Goal: Task Accomplishment & Management: Use online tool/utility

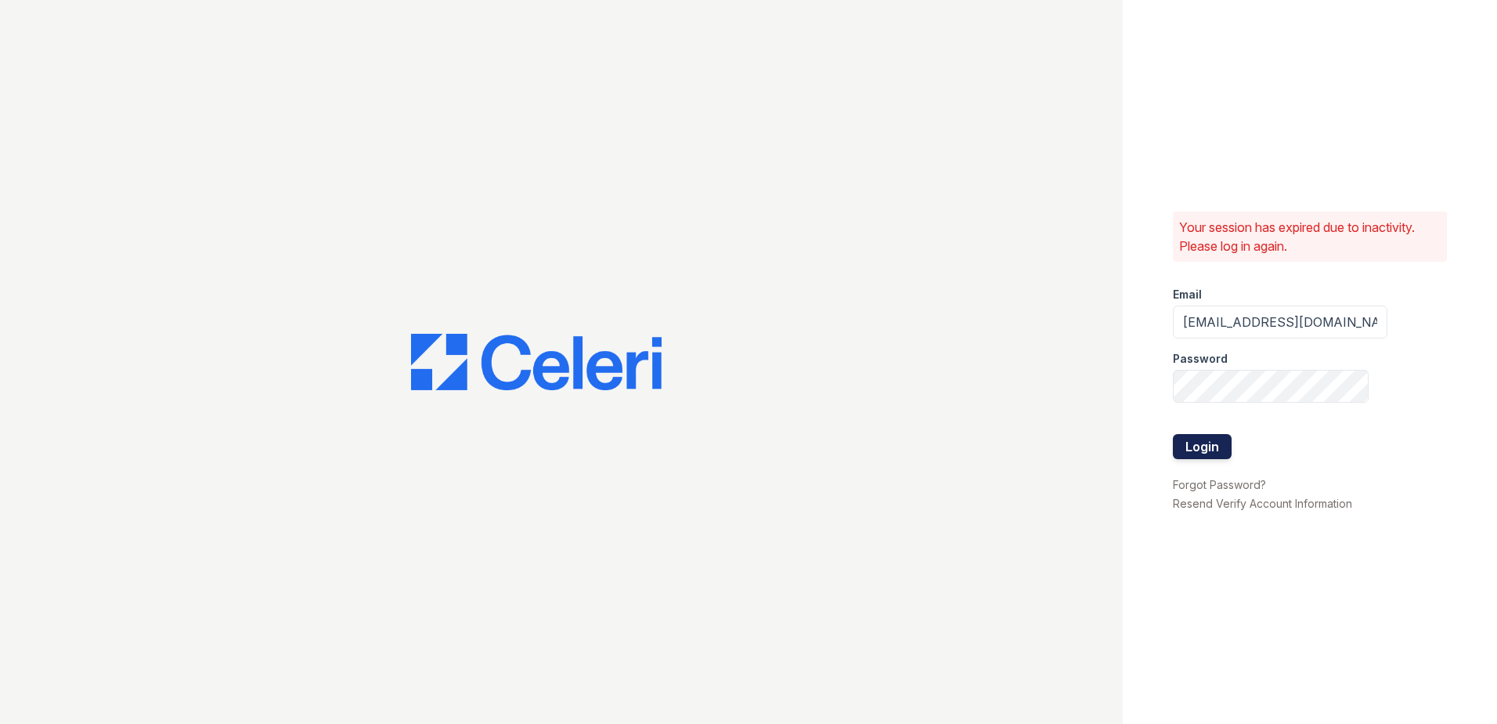
click at [1207, 451] on button "Login" at bounding box center [1202, 446] width 59 height 25
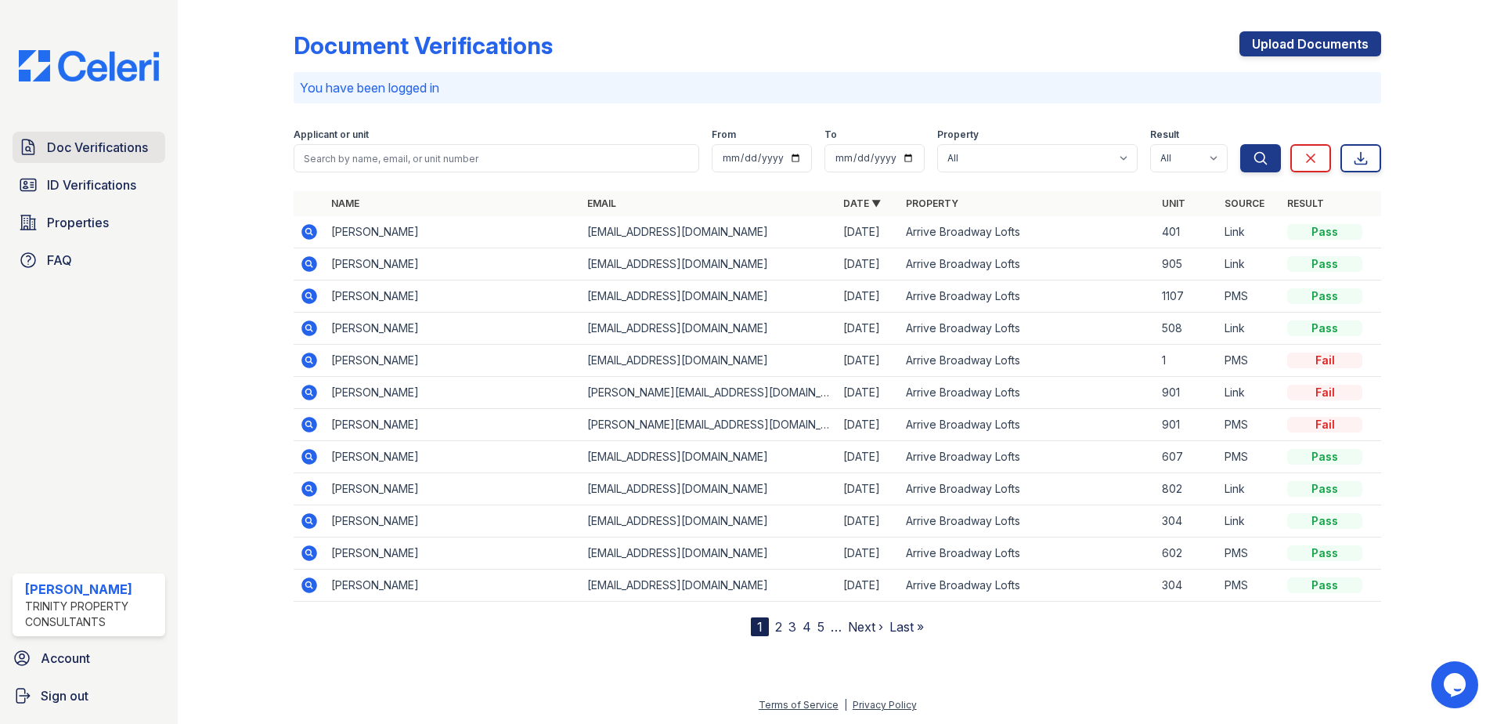
click at [96, 159] on link "Doc Verifications" at bounding box center [89, 147] width 153 height 31
